Goal: Task Accomplishment & Management: Manage account settings

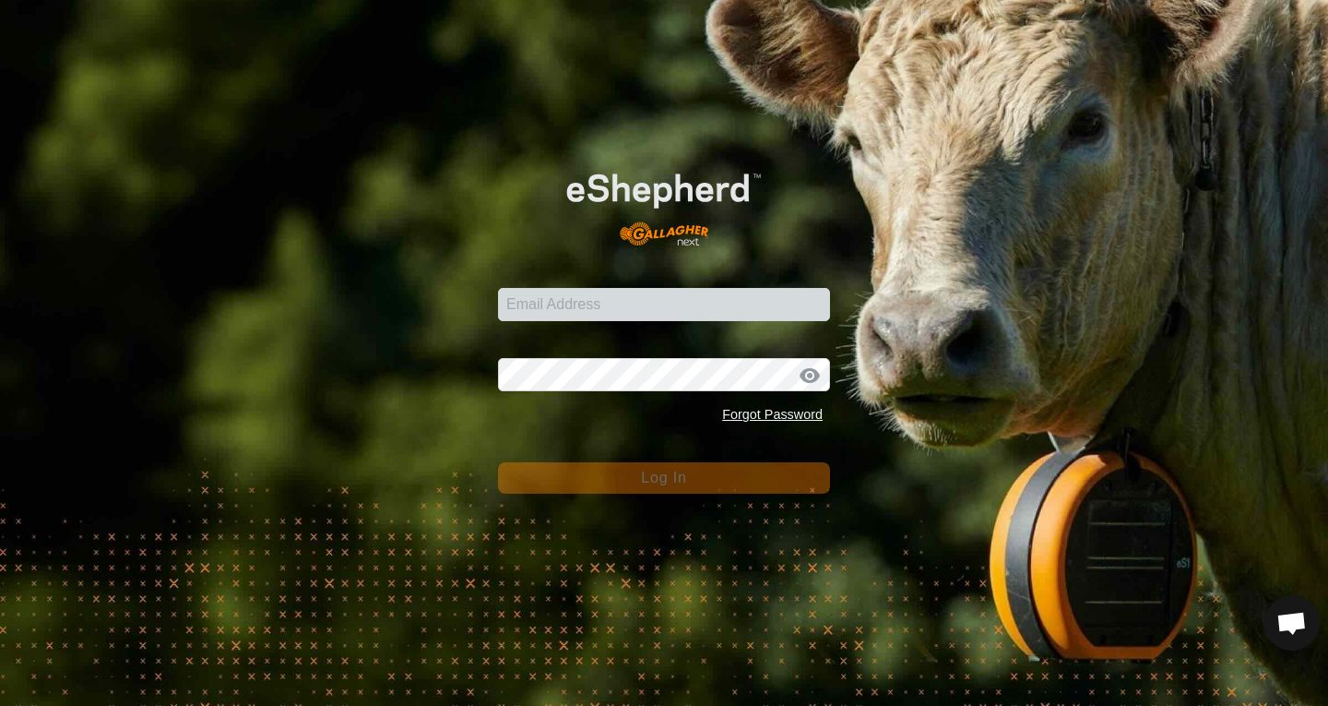
scroll to position [1120, 0]
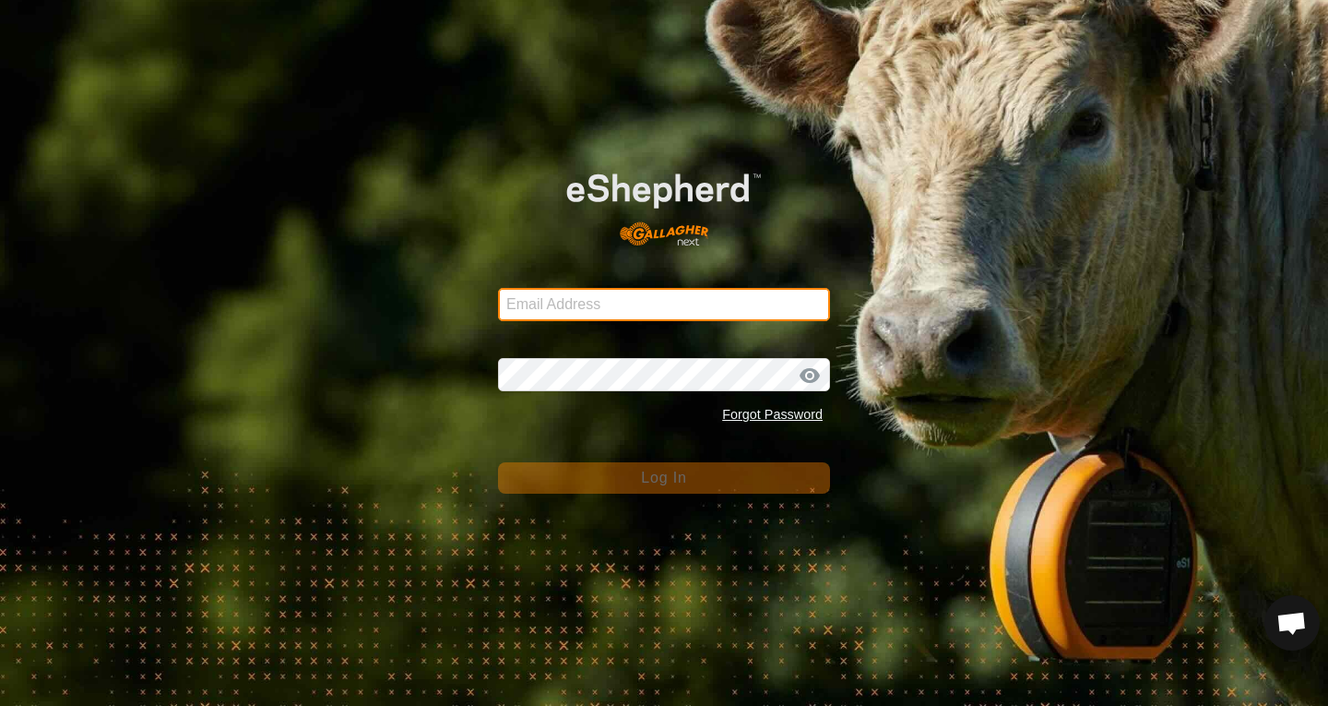
click at [539, 295] on input "Email Address" at bounding box center [664, 304] width 332 height 33
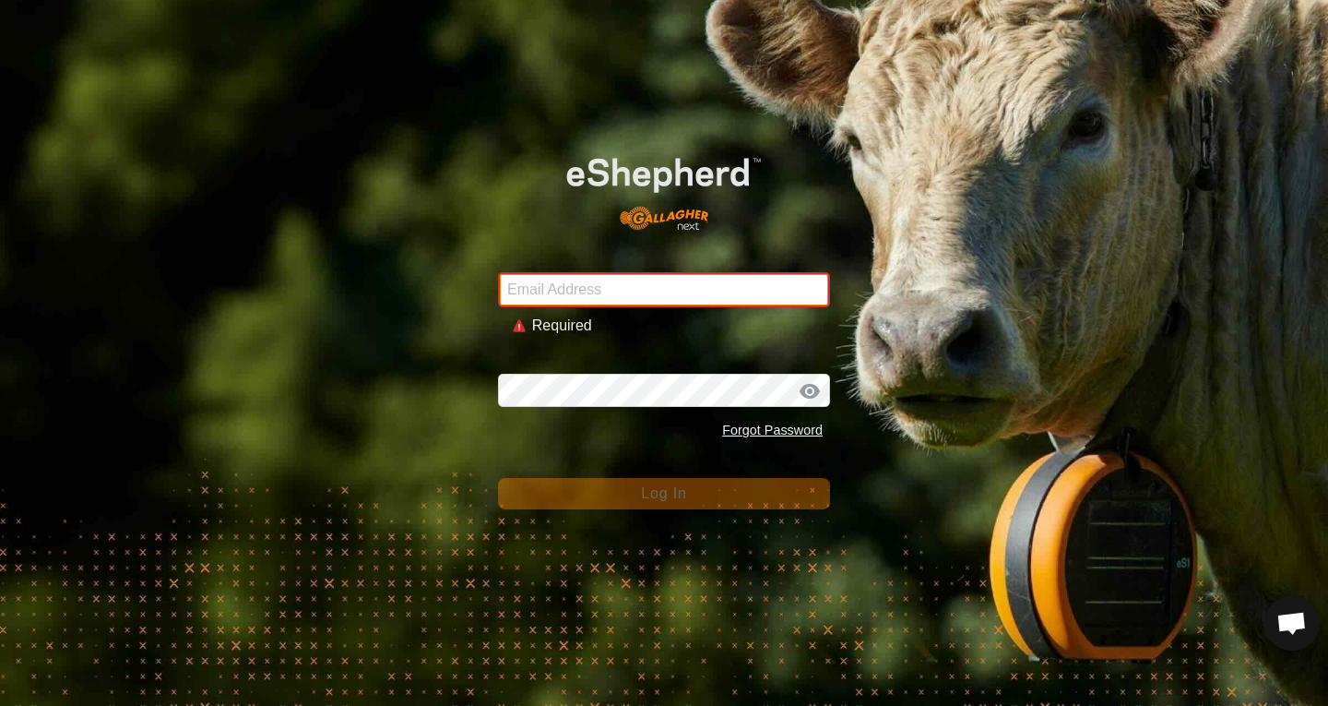
type input "sanko.nathan@gmail.com"
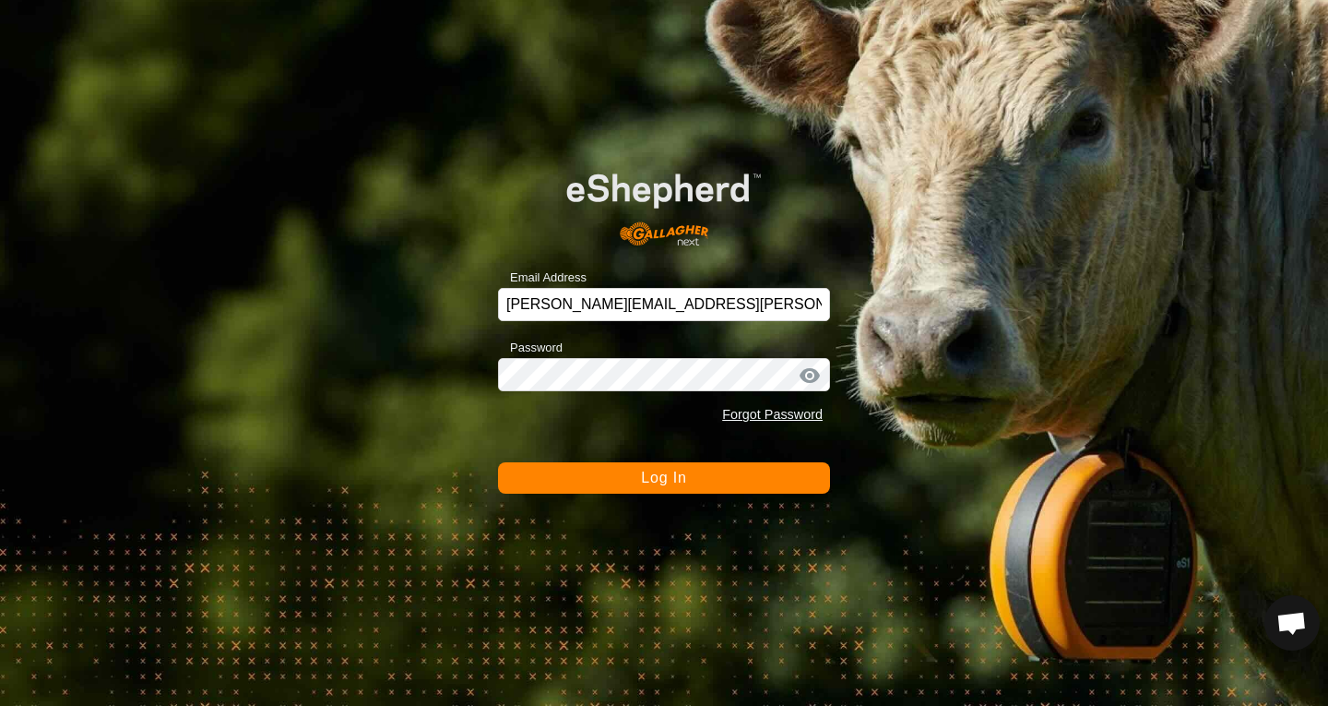
click at [649, 485] on span "Log In" at bounding box center [663, 478] width 45 height 16
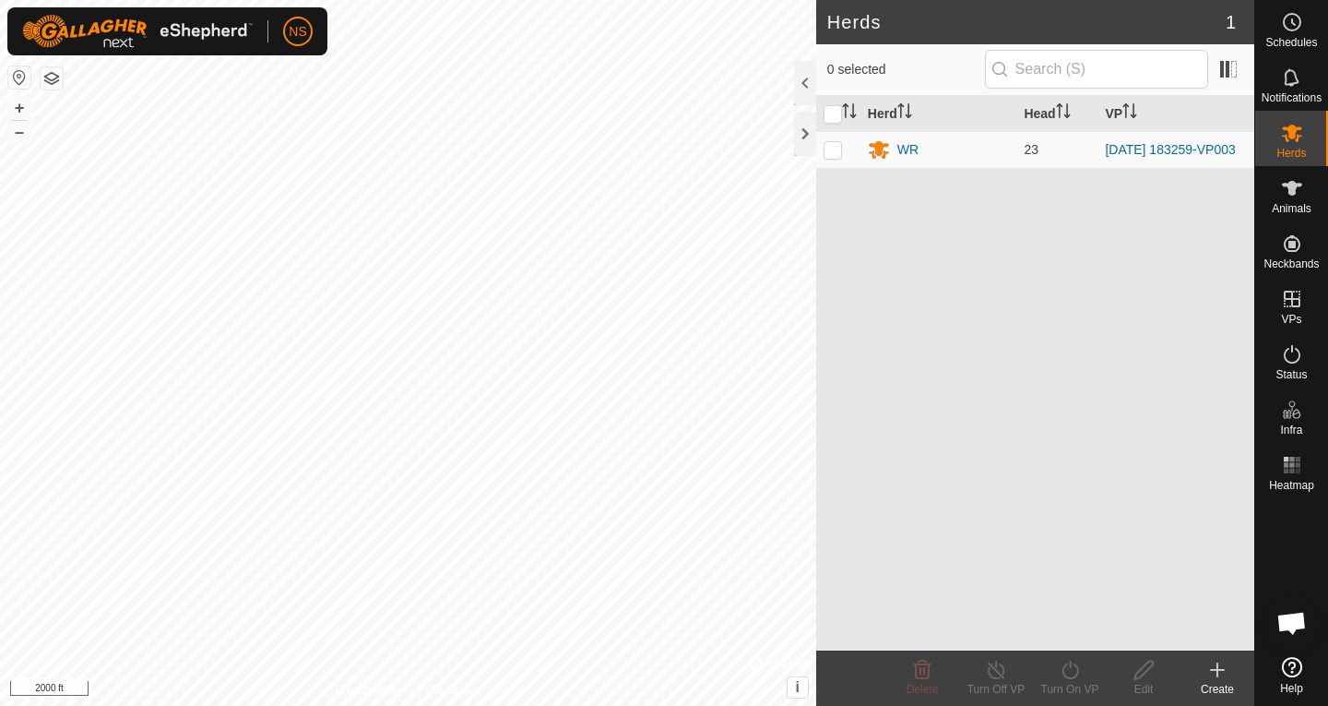
scroll to position [1120, 0]
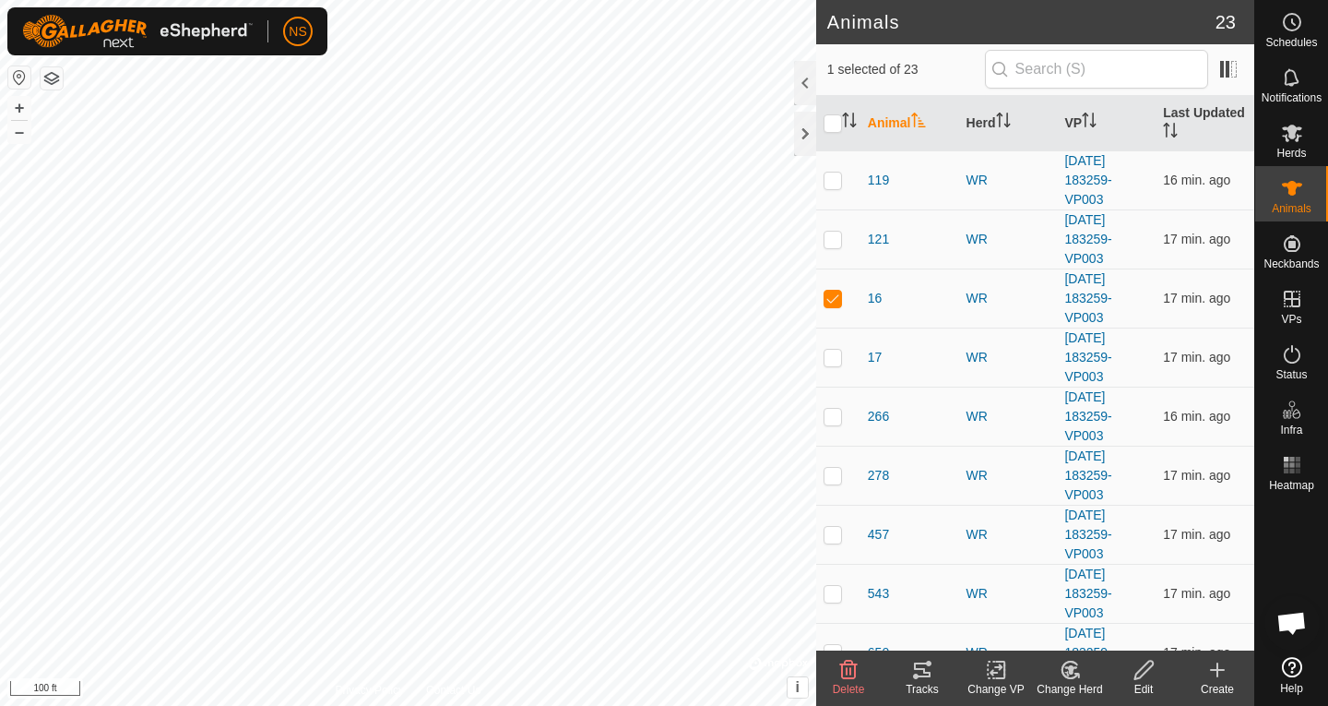
click at [925, 679] on icon at bounding box center [922, 670] width 22 height 22
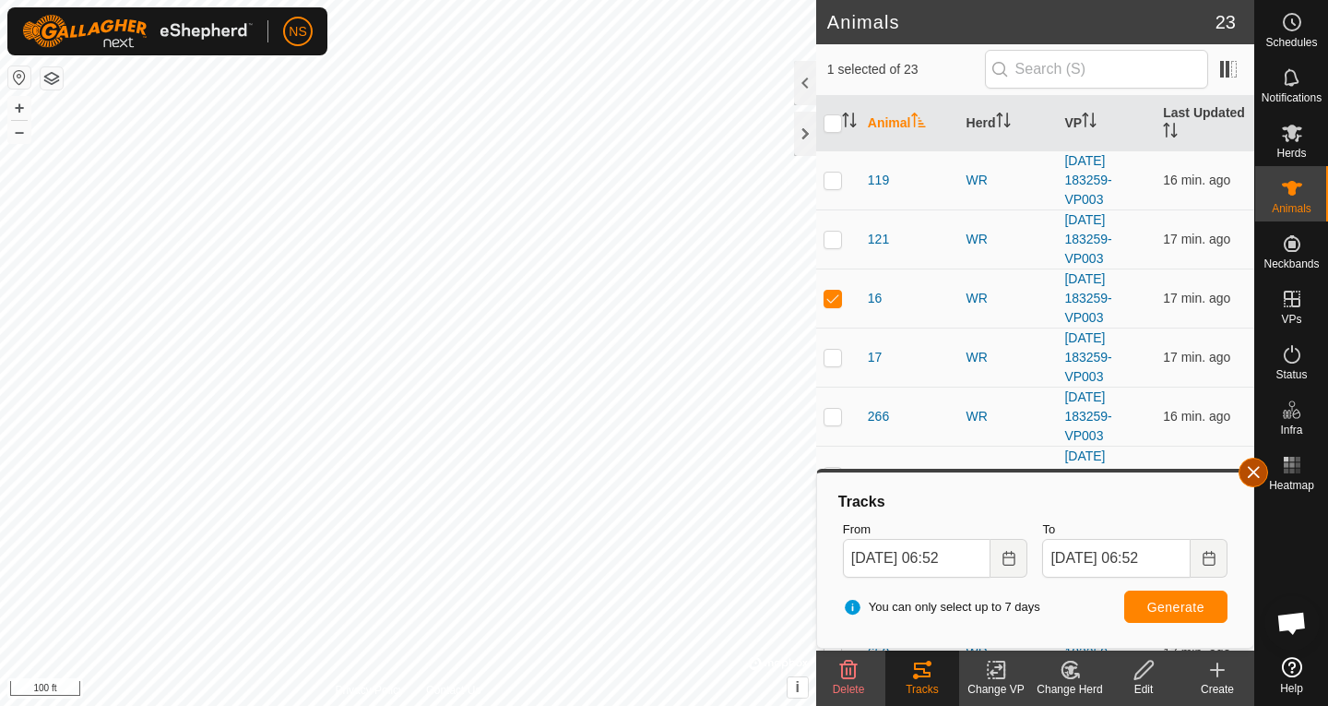
click at [1254, 475] on button "button" at bounding box center [1254, 473] width 30 height 30
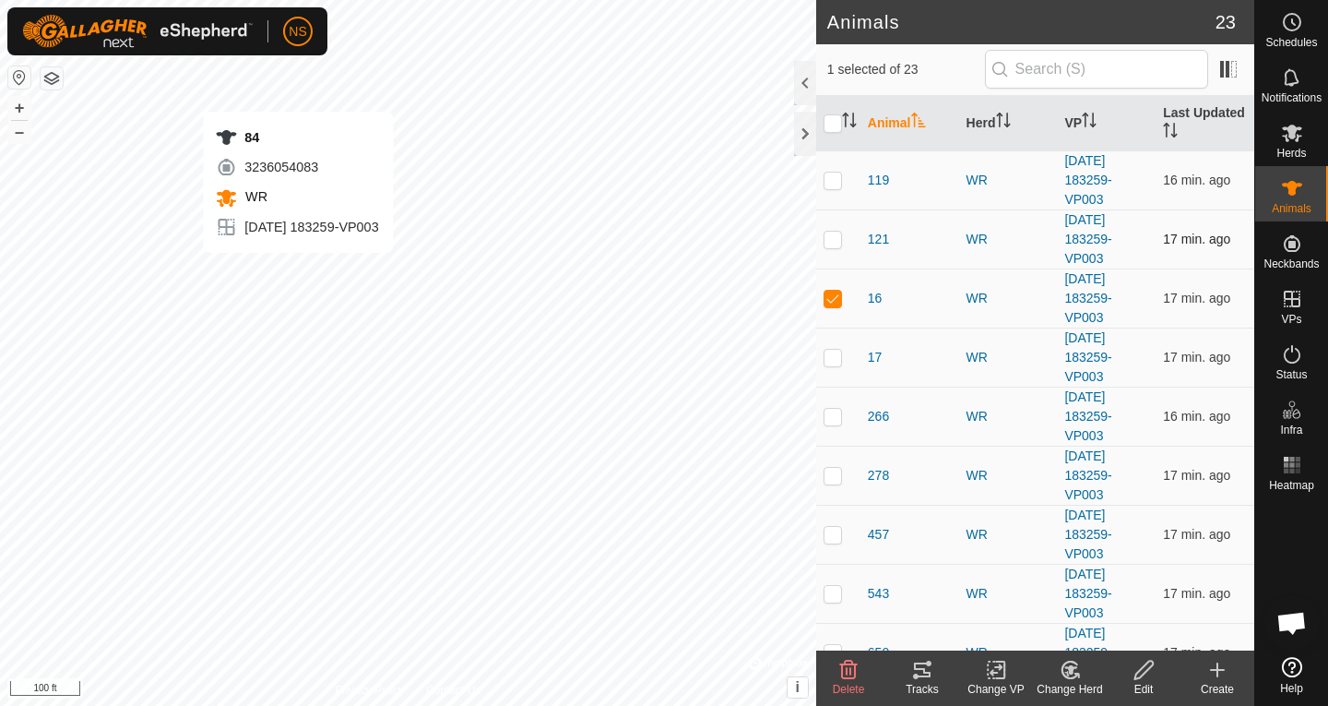
checkbox input "false"
checkbox input "true"
click at [927, 672] on icon at bounding box center [922, 669] width 17 height 15
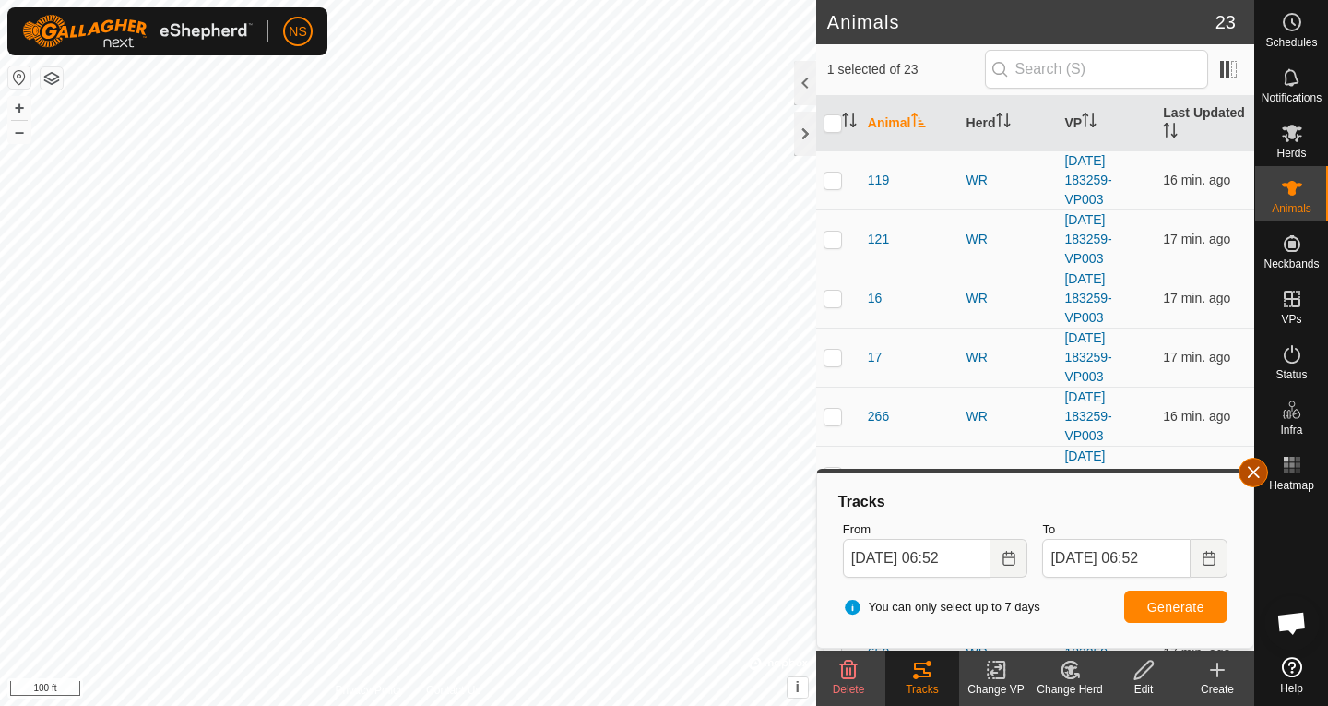
click at [1258, 474] on button "button" at bounding box center [1254, 473] width 30 height 30
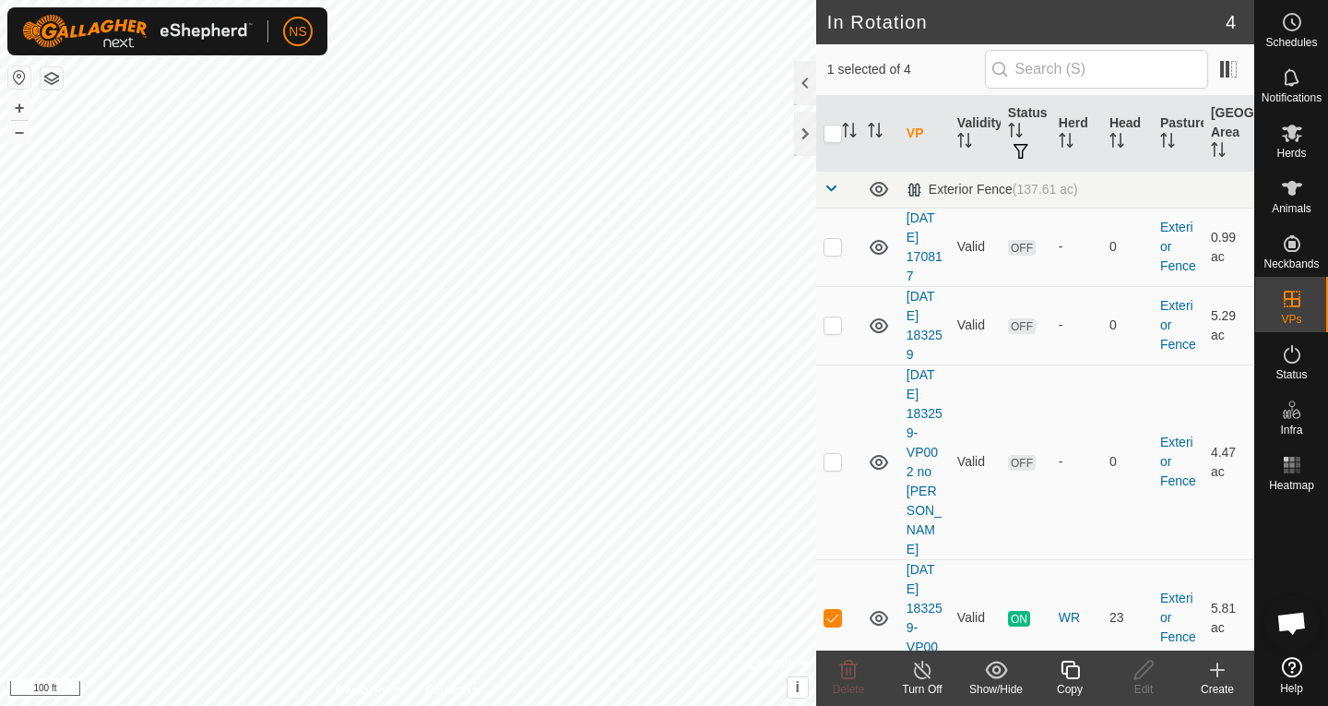
checkbox input "true"
checkbox input "false"
click at [872, 455] on icon at bounding box center [879, 462] width 18 height 15
checkbox input "false"
checkbox input "true"
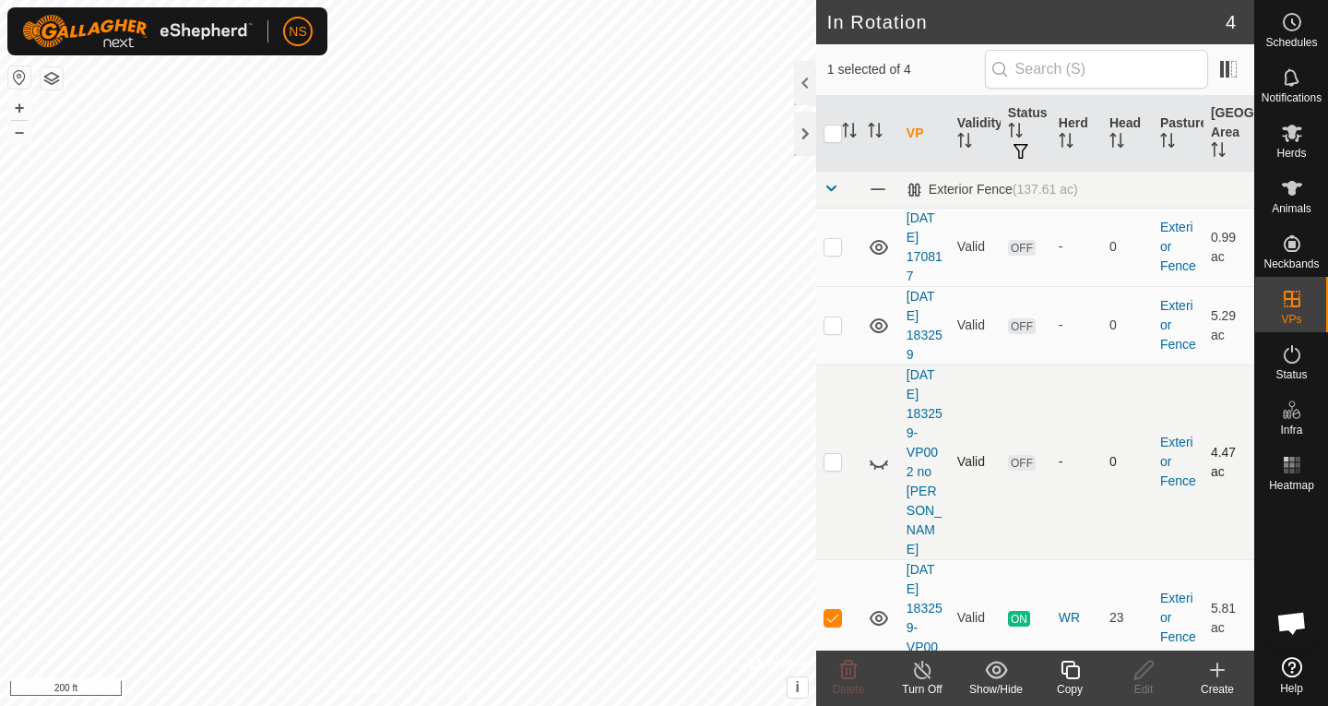
checkbox input "true"
checkbox input "false"
checkbox input "true"
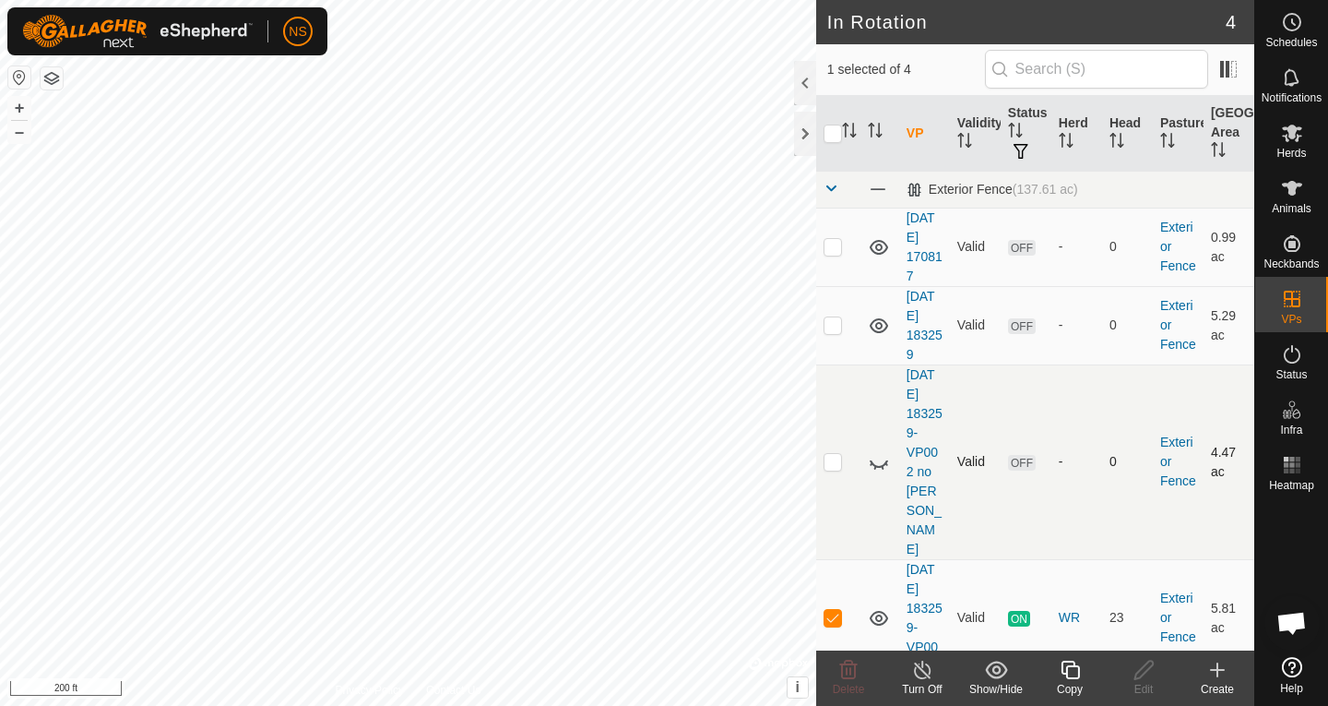
checkbox input "false"
checkbox input "true"
click at [884, 250] on icon at bounding box center [879, 247] width 22 height 22
click at [879, 327] on icon at bounding box center [879, 325] width 18 height 15
